Goal: Transaction & Acquisition: Purchase product/service

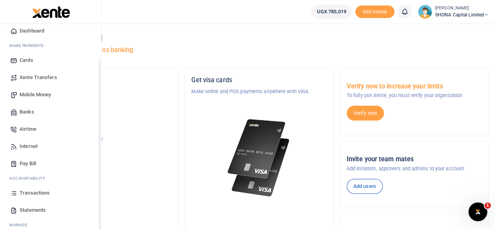
scroll to position [50, 0]
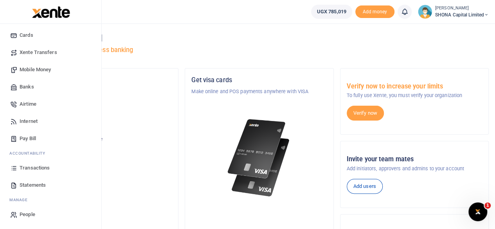
click at [28, 167] on span "Transactions" at bounding box center [35, 168] width 30 height 8
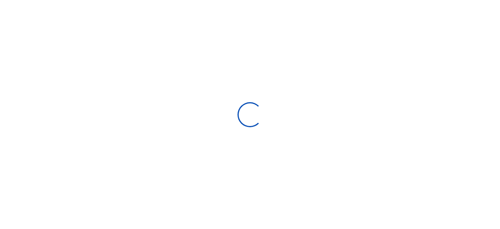
select select
type input "08/12/2025 - 09/10/2025"
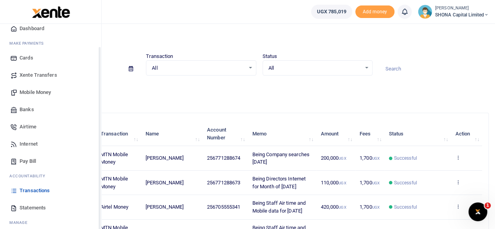
scroll to position [50, 0]
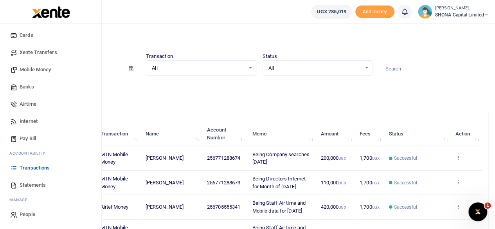
click at [33, 183] on span "Statements" at bounding box center [33, 185] width 26 height 8
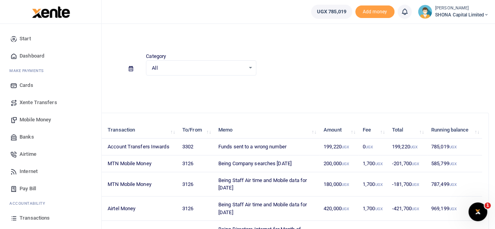
click at [36, 116] on span "Mobile Money" at bounding box center [35, 120] width 31 height 8
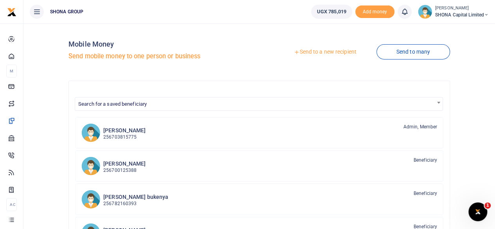
click at [309, 49] on link "Send to a new recipient" at bounding box center [325, 52] width 102 height 14
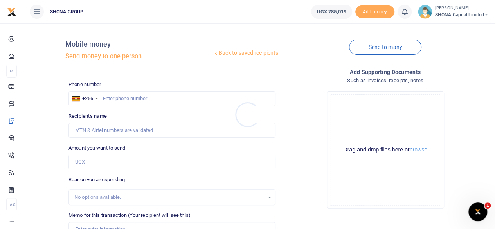
click at [128, 98] on div at bounding box center [247, 114] width 495 height 229
click at [129, 97] on input "text" at bounding box center [171, 98] width 207 height 15
type input "0771288673"
type input "[PERSON_NAME]"
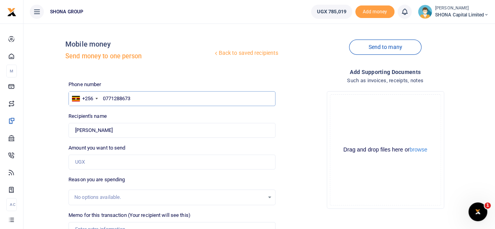
type input "0771288673"
click at [115, 164] on input "Amount you want to send" at bounding box center [171, 161] width 207 height 15
click at [109, 164] on input "Amount you want to send" at bounding box center [171, 161] width 207 height 15
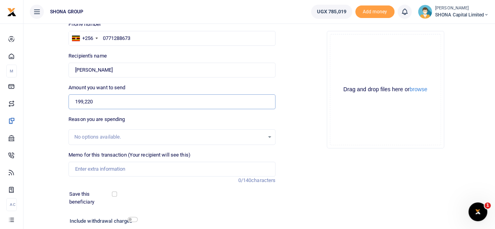
scroll to position [78, 0]
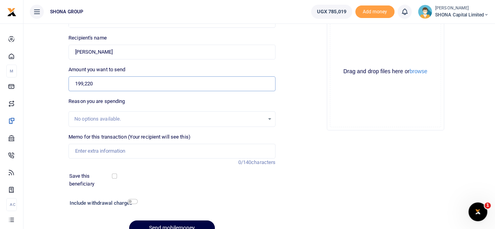
type input "199,220"
click at [118, 151] on input "Memo for this transaction (Your recipient will see this)" at bounding box center [171, 150] width 207 height 15
type input "Being Company searches [DATE]"
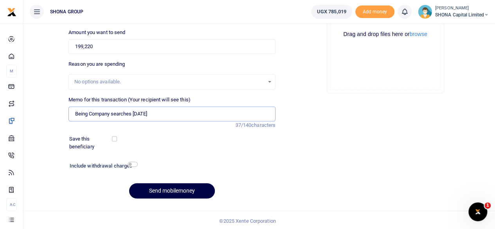
scroll to position [117, 0]
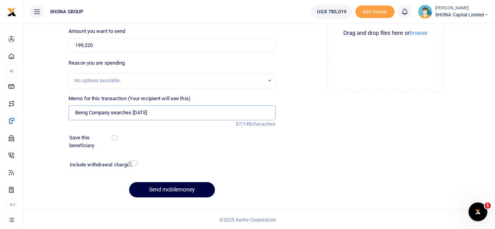
click at [89, 111] on input "Being Company searches [DATE]" at bounding box center [171, 112] width 207 height 15
click at [159, 187] on button "Send mobilemoney" at bounding box center [172, 189] width 86 height 15
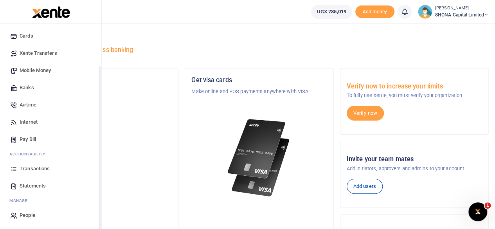
scroll to position [50, 0]
click at [32, 181] on span "Statements" at bounding box center [33, 185] width 26 height 8
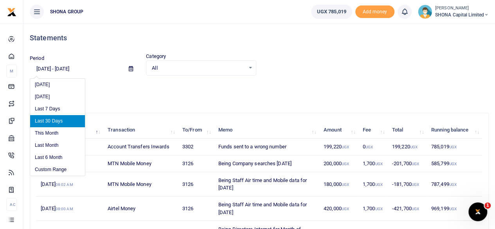
click at [84, 69] on input "[DATE] - [DATE]" at bounding box center [76, 68] width 93 height 13
click at [54, 143] on li "Last Month" at bounding box center [57, 145] width 55 height 12
type input "[DATE] - [DATE]"
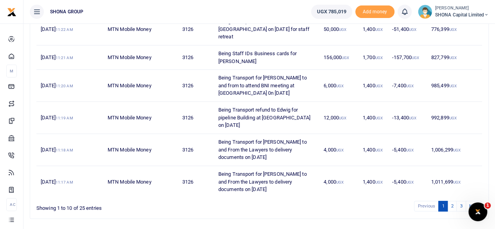
scroll to position [250, 0]
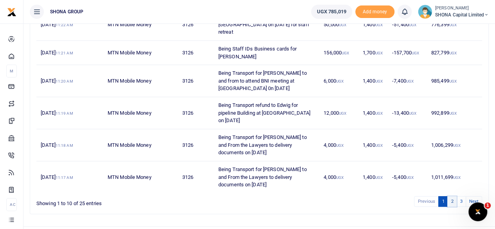
click at [455, 196] on link "2" at bounding box center [451, 201] width 9 height 11
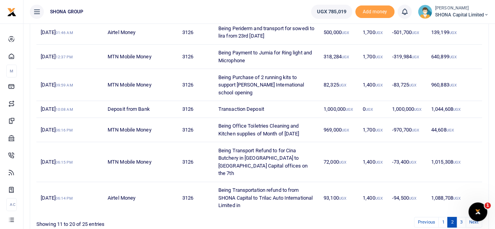
scroll to position [212, 0]
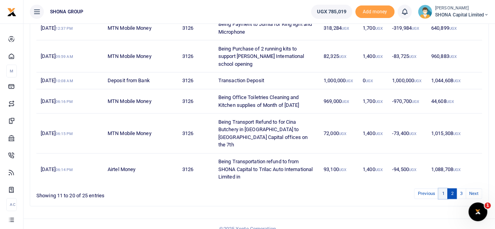
click at [442, 188] on link "1" at bounding box center [442, 193] width 9 height 11
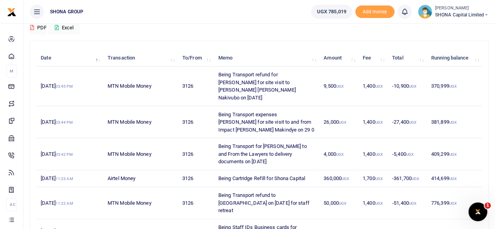
scroll to position [55, 0]
